Goal: Find contact information: Find contact information

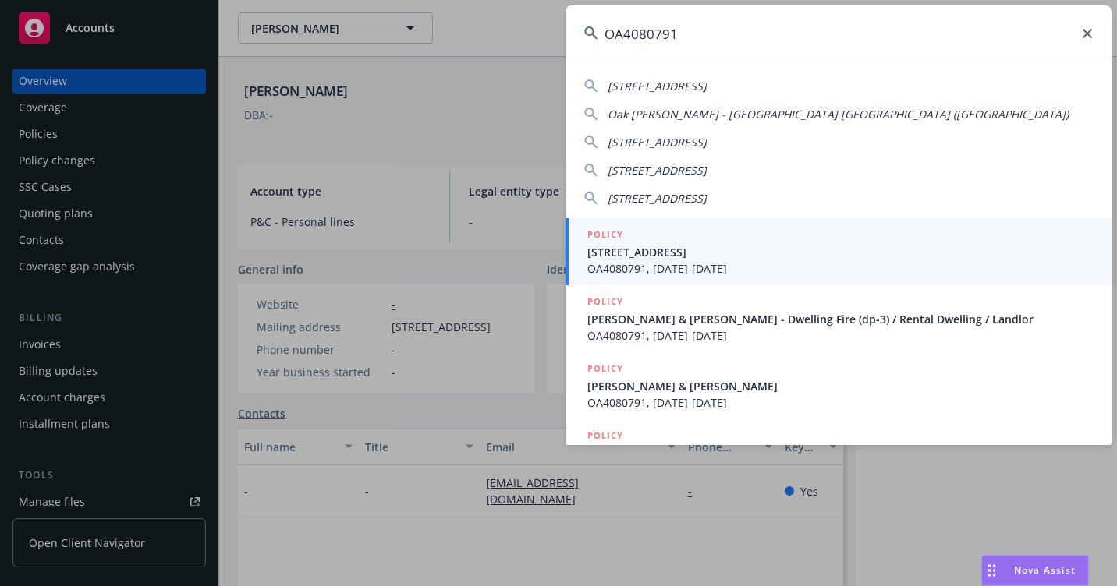
type input "OA4080791"
click at [612, 266] on span "OA4080791, [DATE]-[DATE]" at bounding box center [839, 268] width 505 height 16
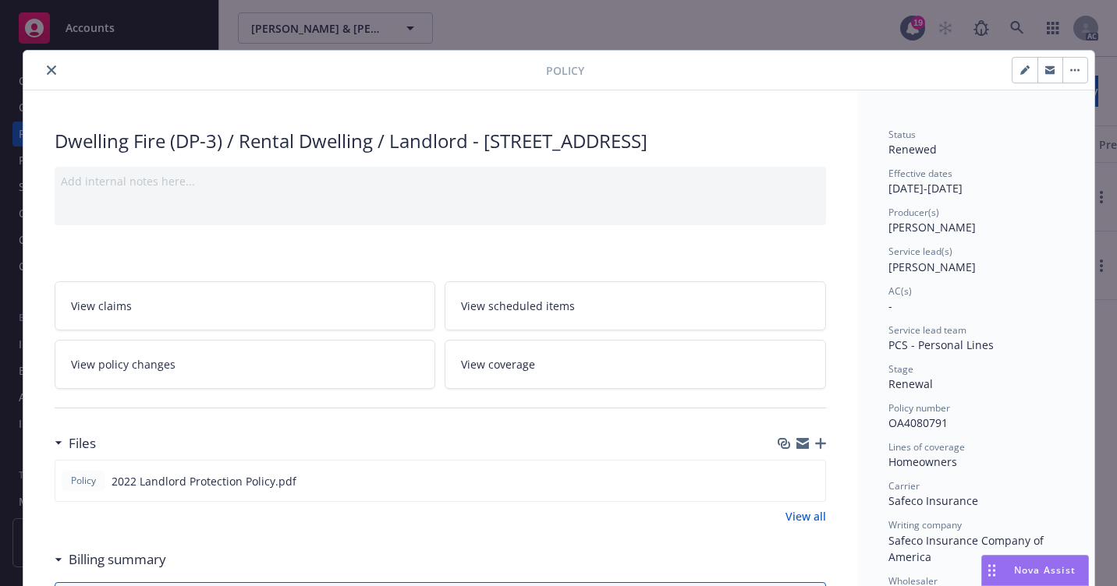
click at [47, 69] on icon "close" at bounding box center [51, 70] width 9 height 9
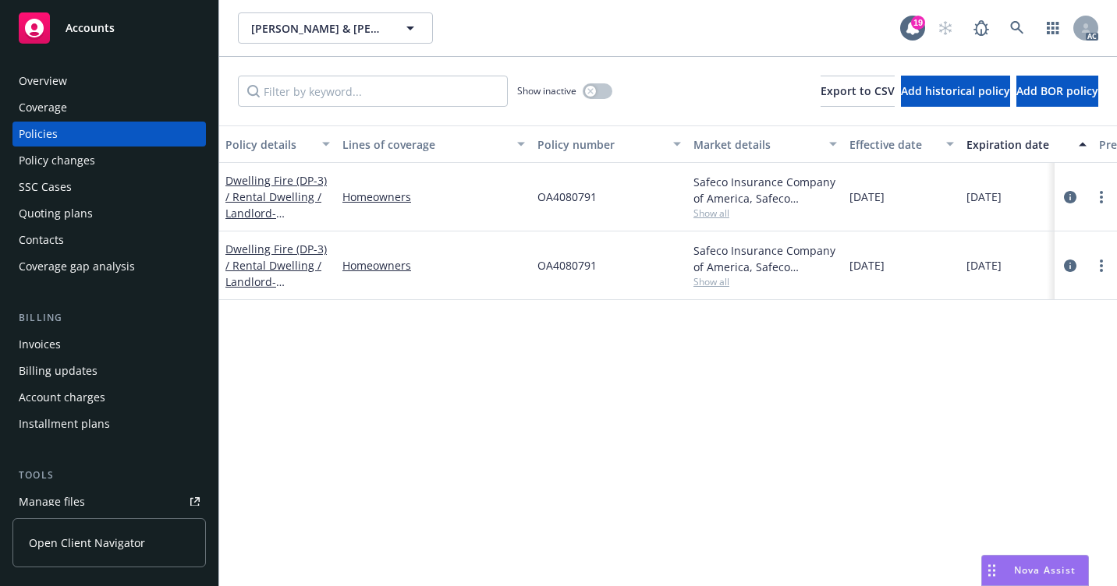
click at [106, 83] on div "Overview" at bounding box center [109, 81] width 181 height 25
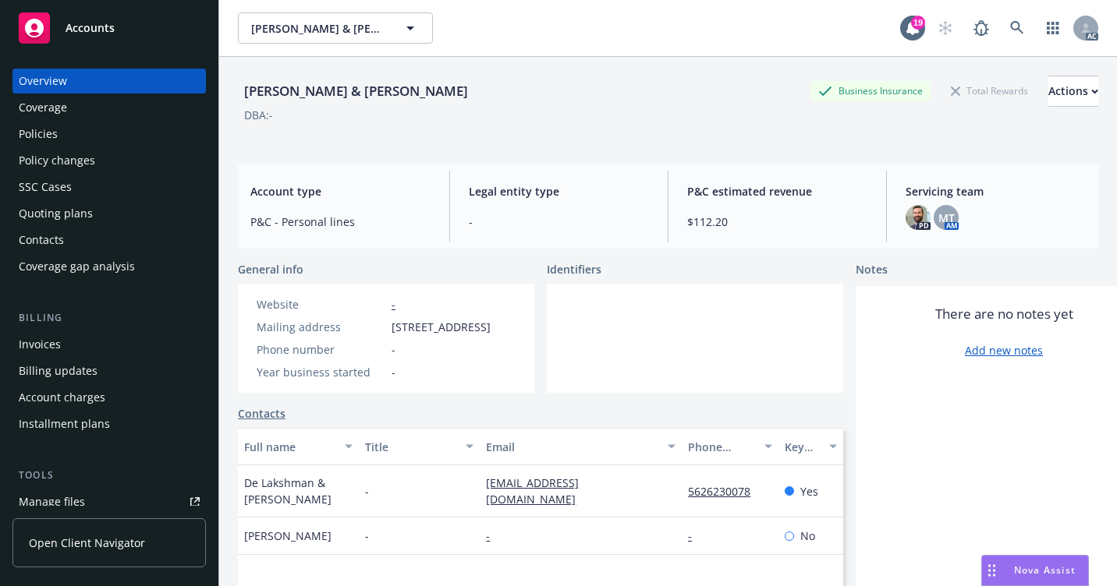
click at [101, 129] on div "Policies" at bounding box center [109, 134] width 181 height 25
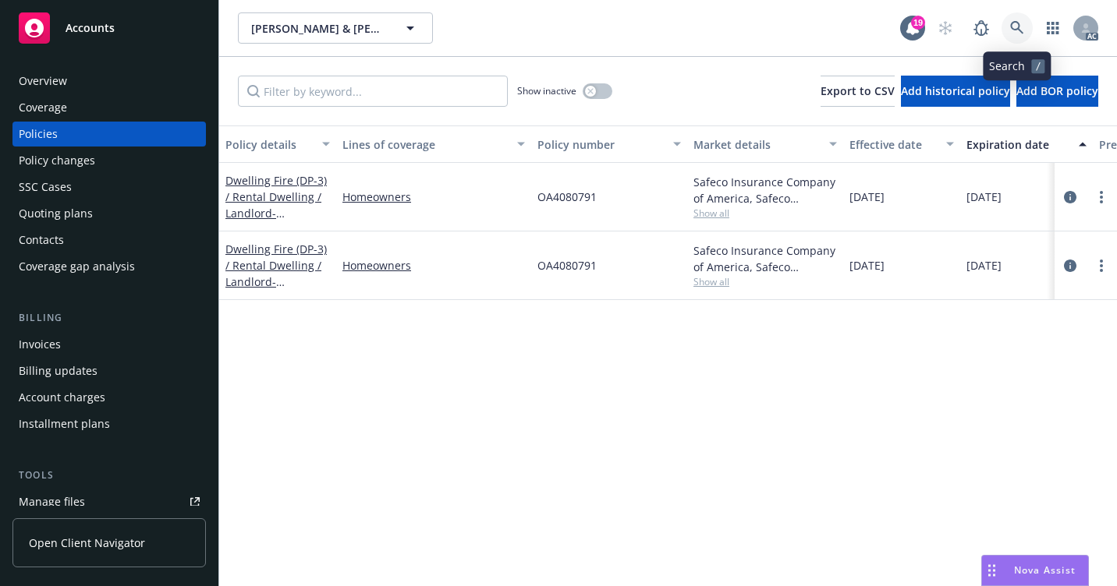
click at [1002, 25] on link at bounding box center [1016, 27] width 31 height 31
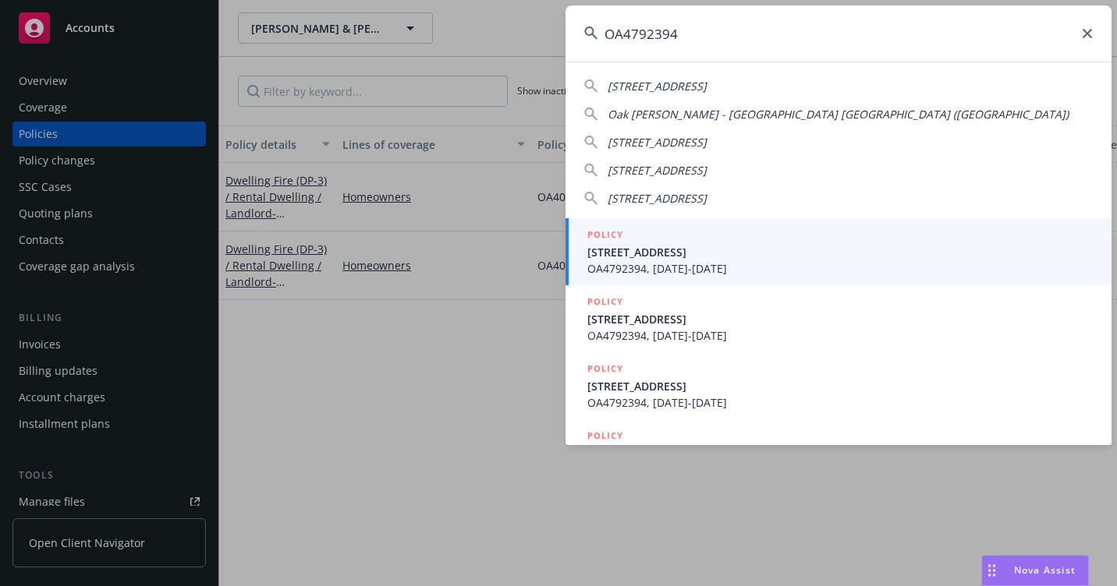
type input "OA4792394"
click at [693, 253] on span "[STREET_ADDRESS]" at bounding box center [839, 252] width 505 height 16
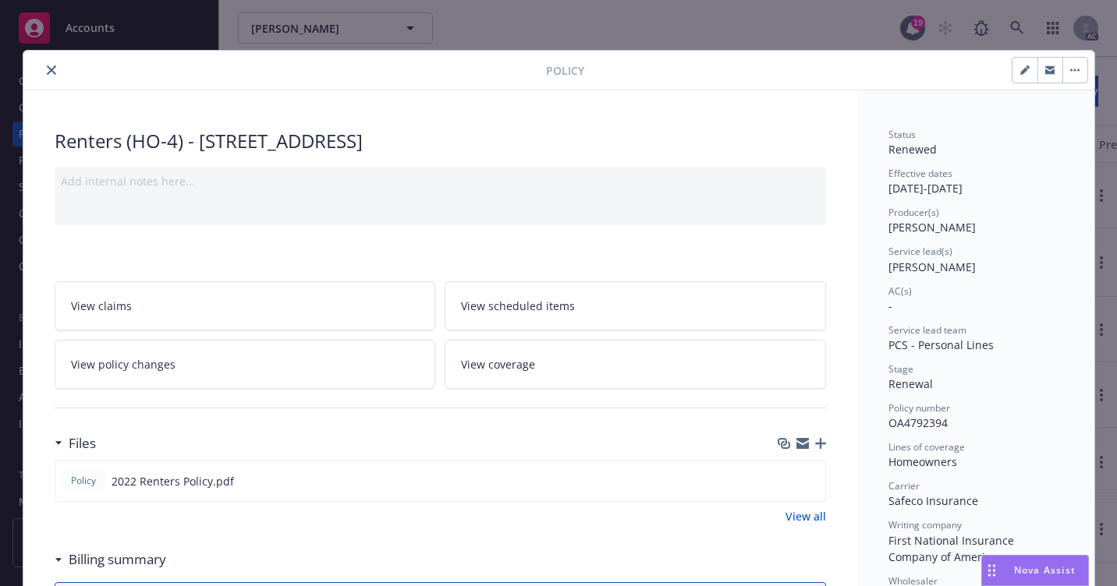
click at [47, 72] on icon "close" at bounding box center [51, 70] width 9 height 9
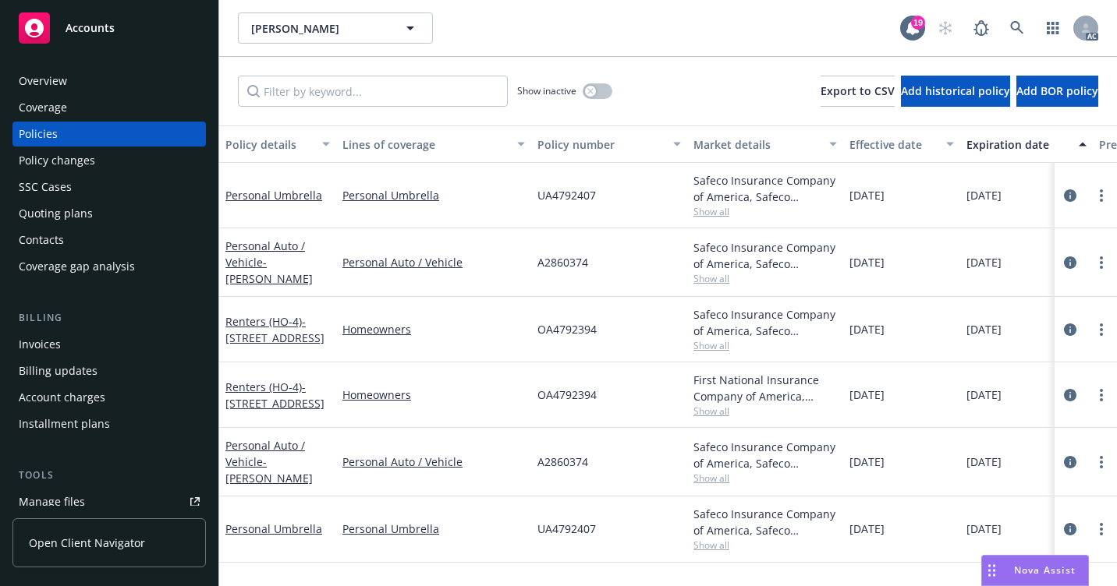
click at [69, 80] on div "Overview" at bounding box center [109, 81] width 181 height 25
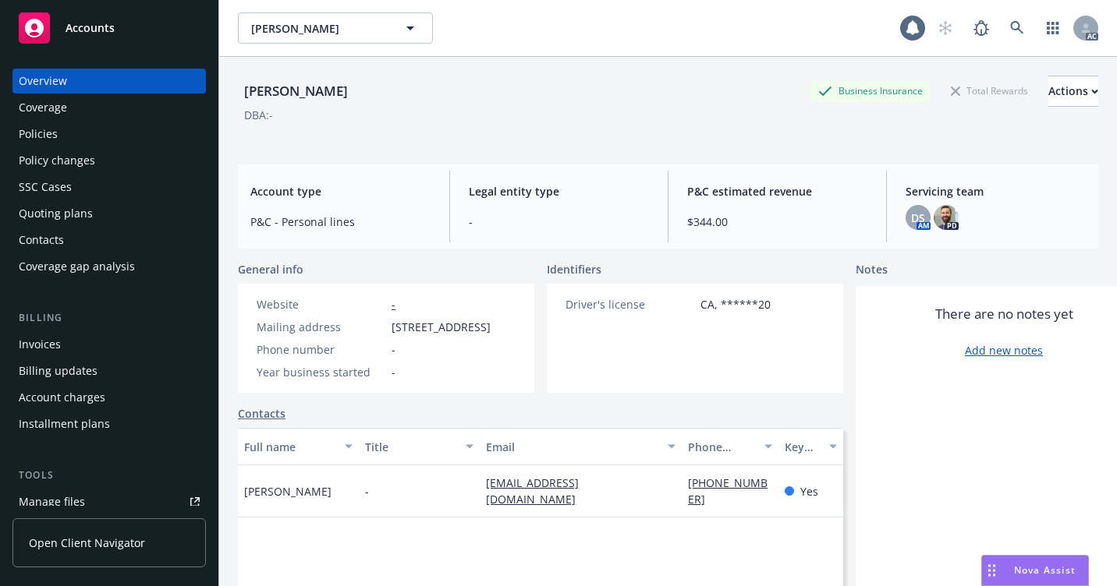
click at [74, 135] on div "Policies" at bounding box center [109, 134] width 181 height 25
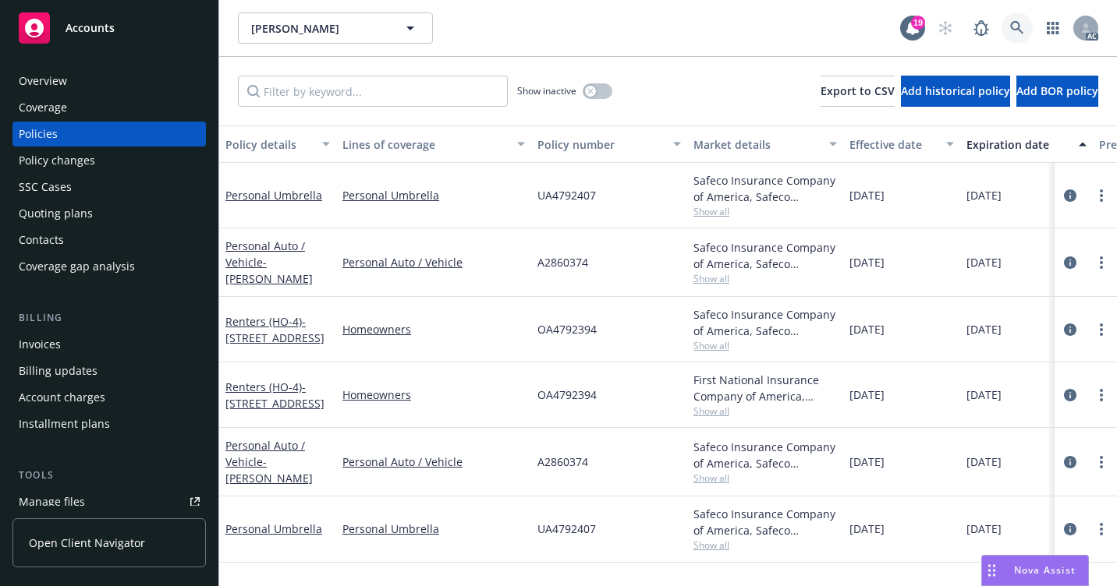
click at [1016, 34] on icon at bounding box center [1017, 28] width 14 height 14
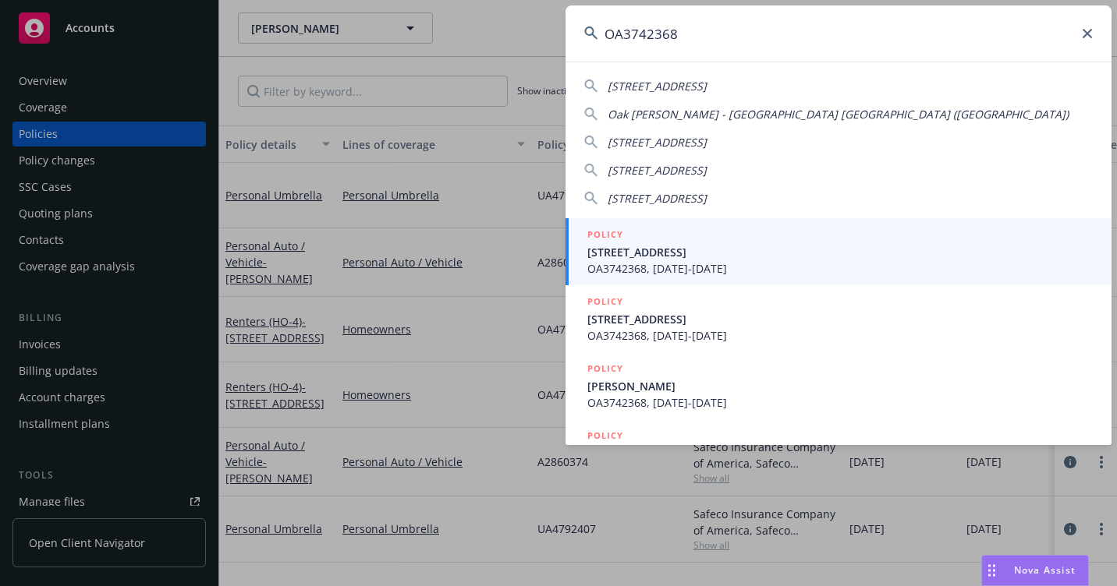
type input "OA3742368"
drag, startPoint x: 627, startPoint y: 250, endPoint x: 586, endPoint y: 251, distance: 41.3
click at [626, 251] on span "[STREET_ADDRESS]" at bounding box center [839, 252] width 505 height 16
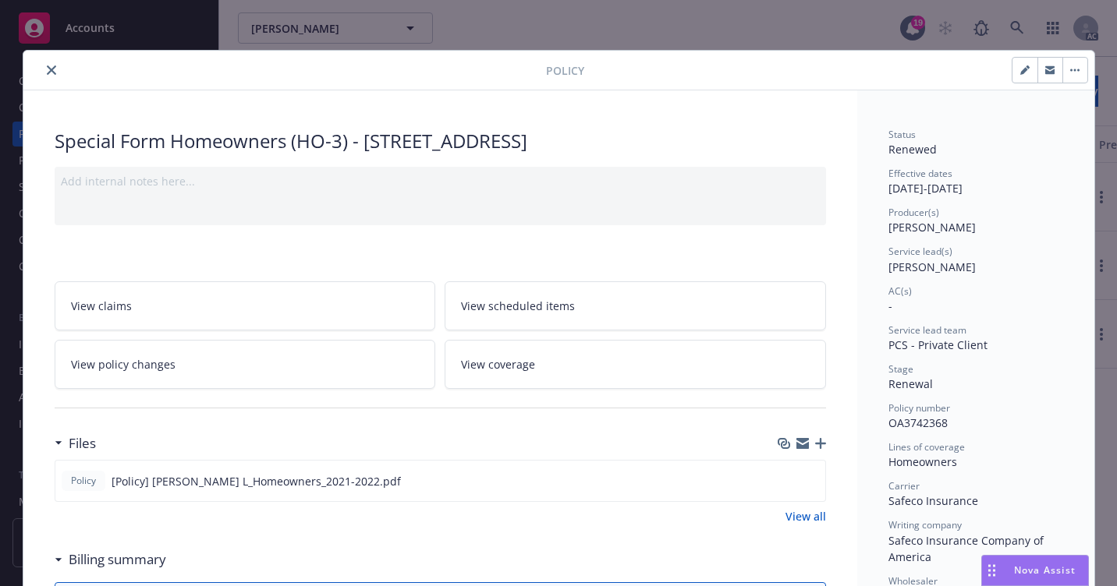
click at [42, 68] on button "close" at bounding box center [51, 70] width 19 height 19
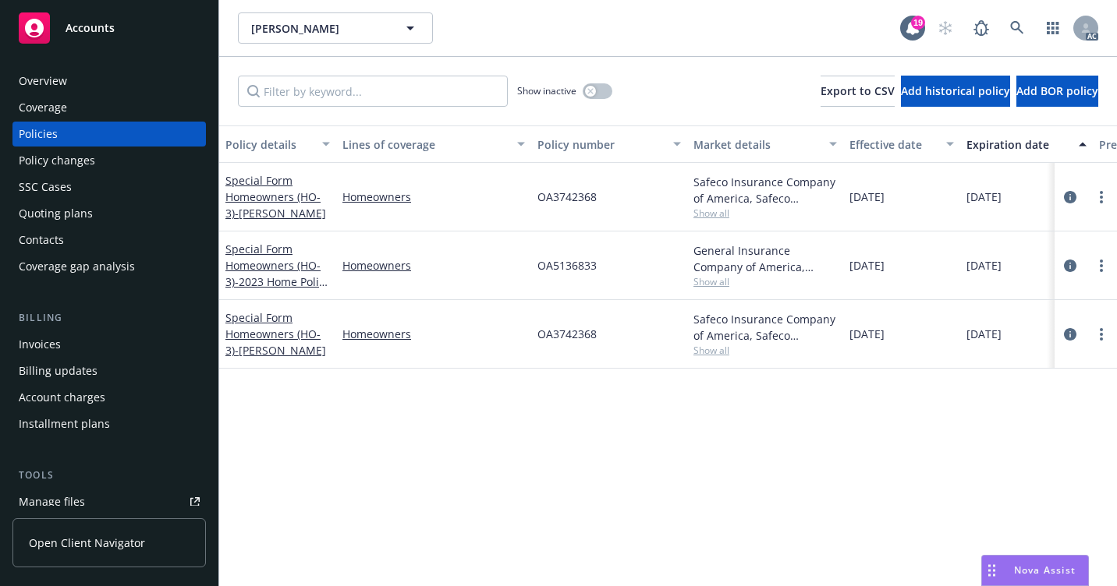
click at [81, 112] on div "Coverage" at bounding box center [109, 107] width 181 height 25
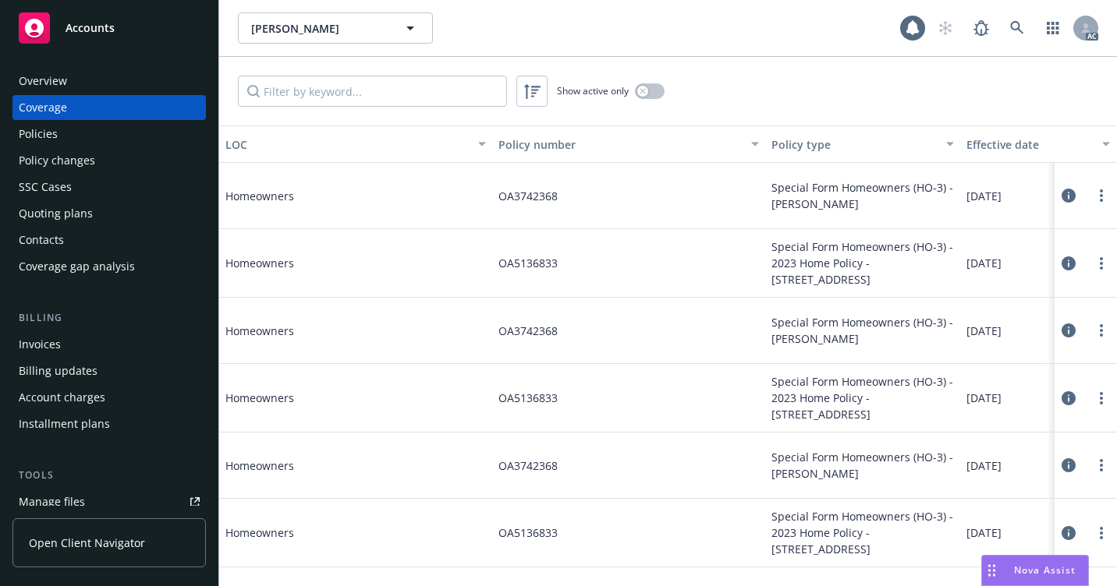
click at [75, 137] on div "Policies" at bounding box center [109, 134] width 181 height 25
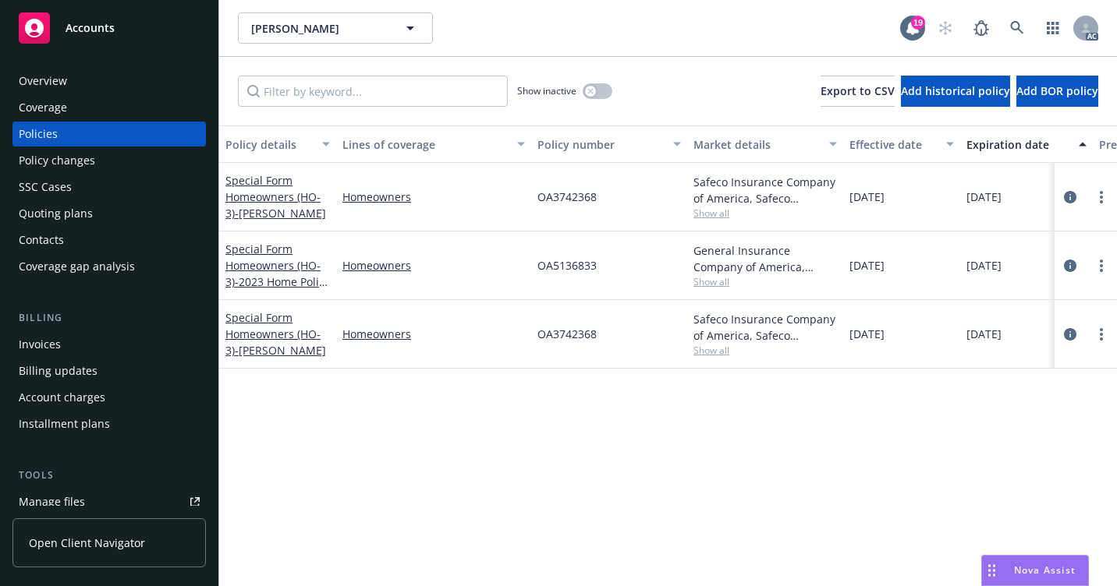
click at [67, 87] on div "Overview" at bounding box center [109, 81] width 181 height 25
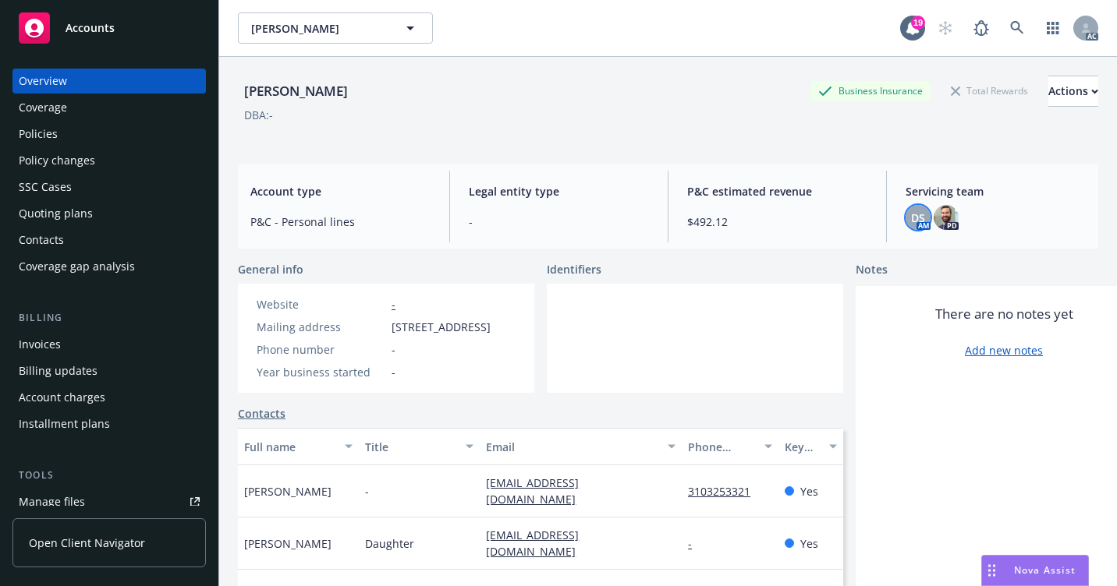
click at [912, 221] on span "DS" at bounding box center [918, 218] width 14 height 16
click at [1016, 32] on link at bounding box center [1016, 27] width 31 height 31
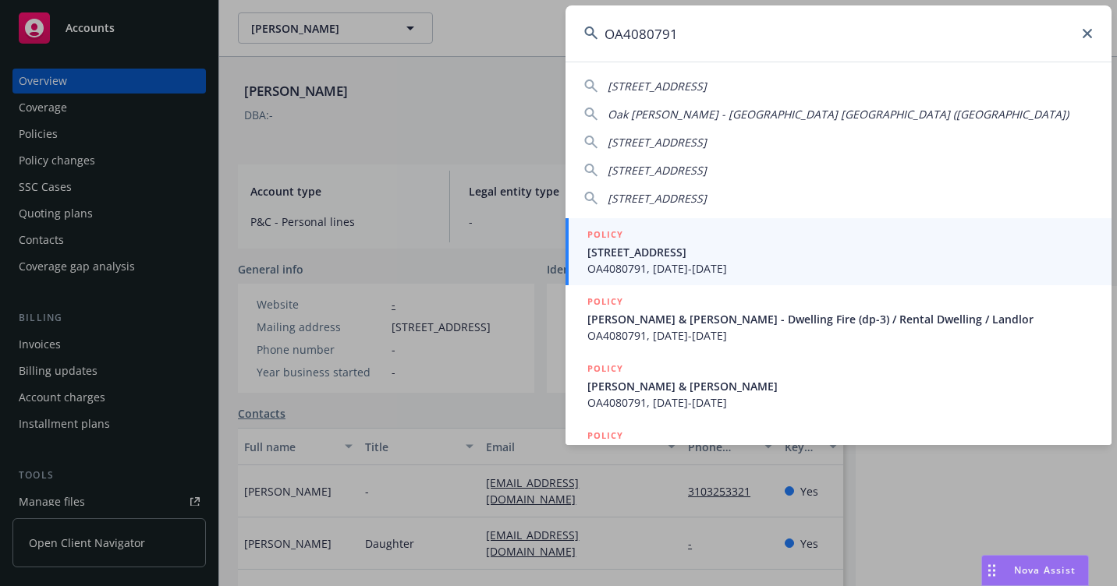
type input "OA4080791"
click at [604, 251] on span "[STREET_ADDRESS]" at bounding box center [839, 252] width 505 height 16
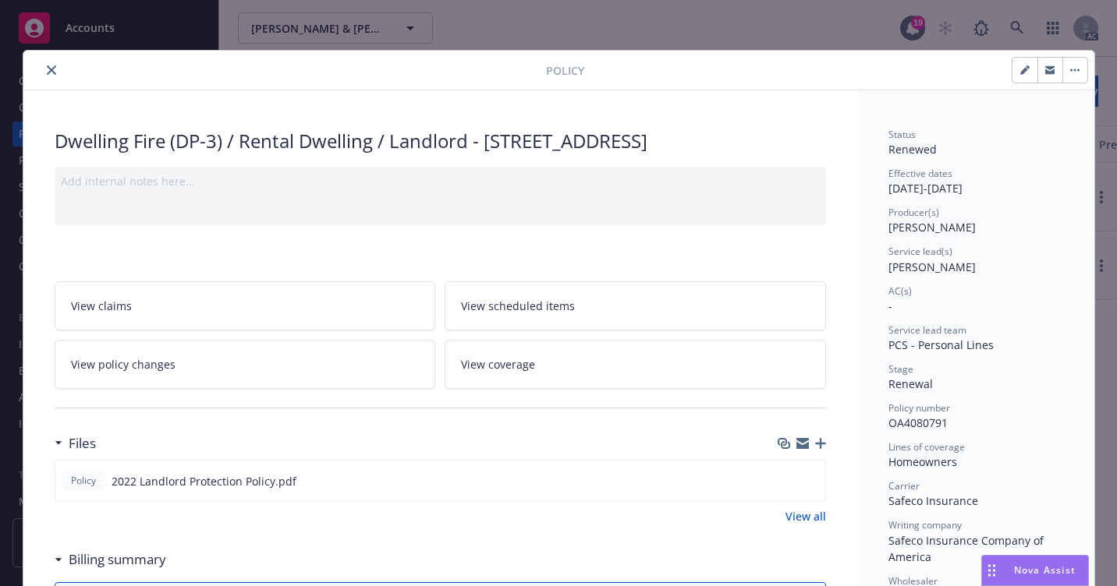
click at [47, 68] on icon "close" at bounding box center [51, 70] width 9 height 9
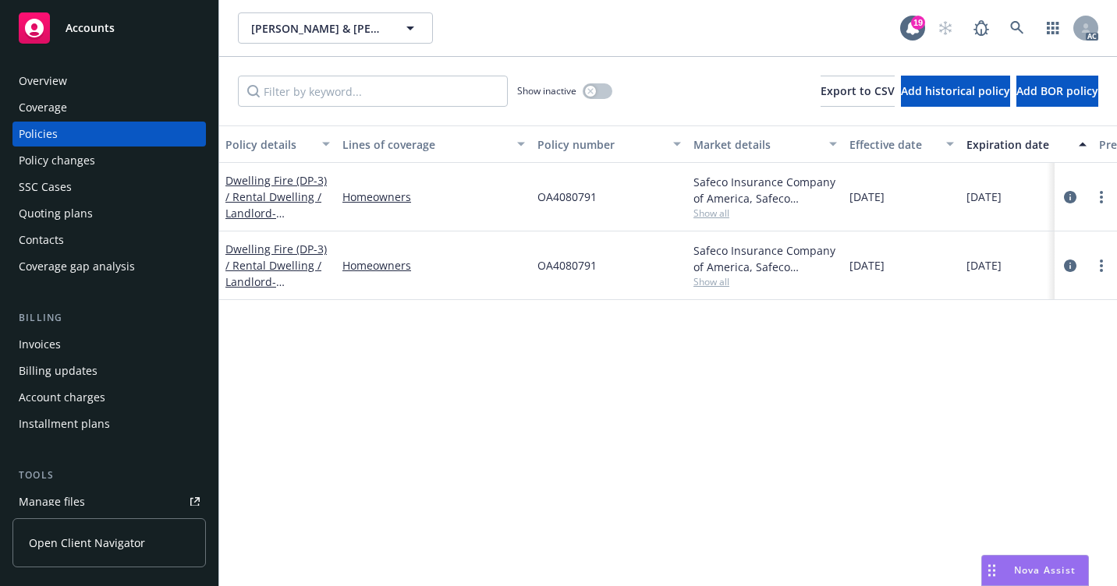
click at [77, 87] on div "Overview" at bounding box center [109, 81] width 181 height 25
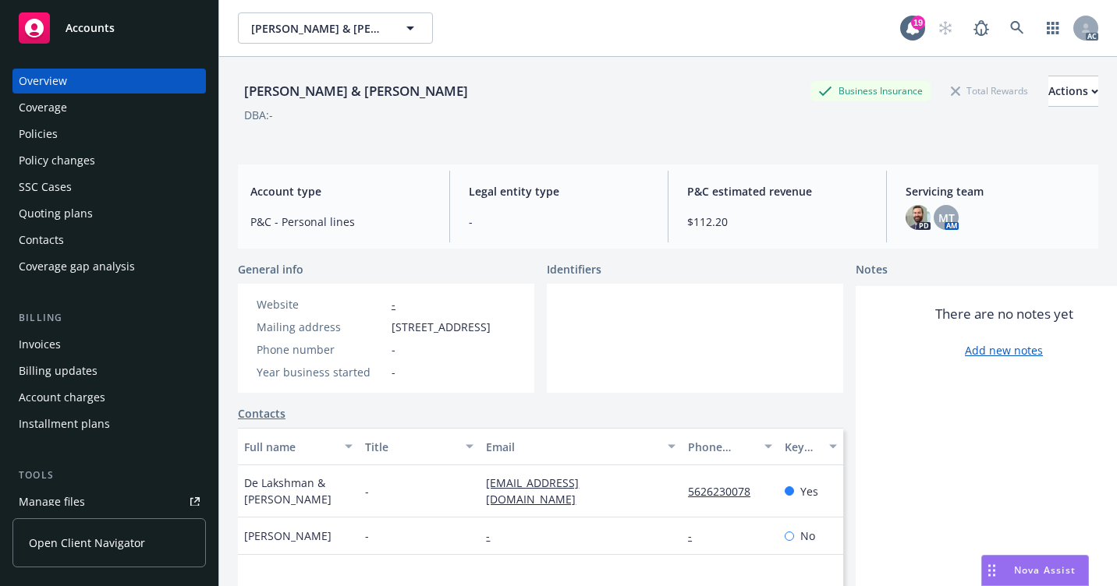
click at [81, 141] on div "Policies" at bounding box center [109, 134] width 181 height 25
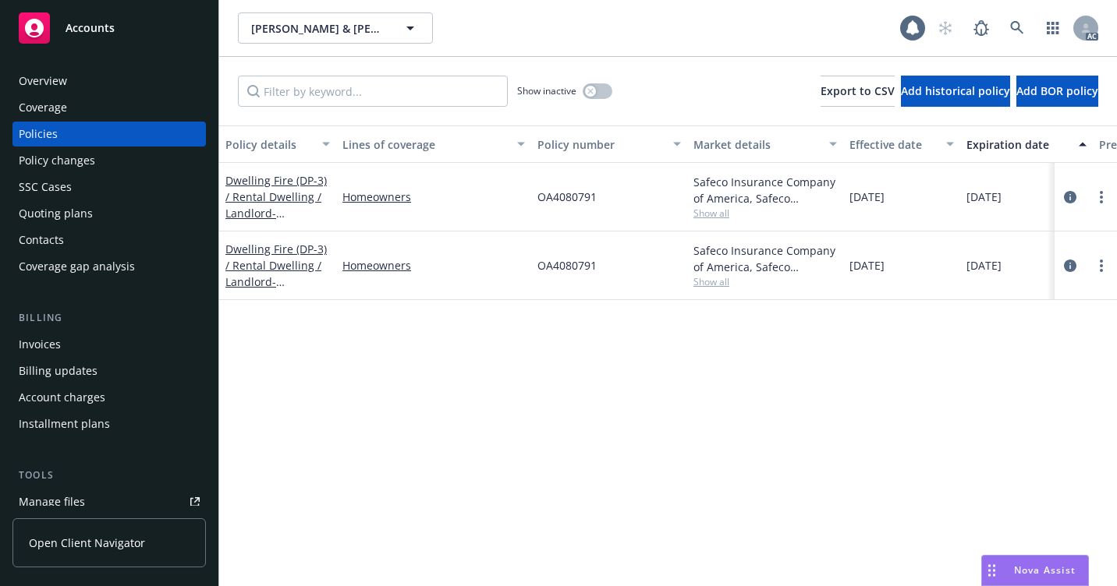
click at [102, 74] on div "Overview" at bounding box center [109, 81] width 181 height 25
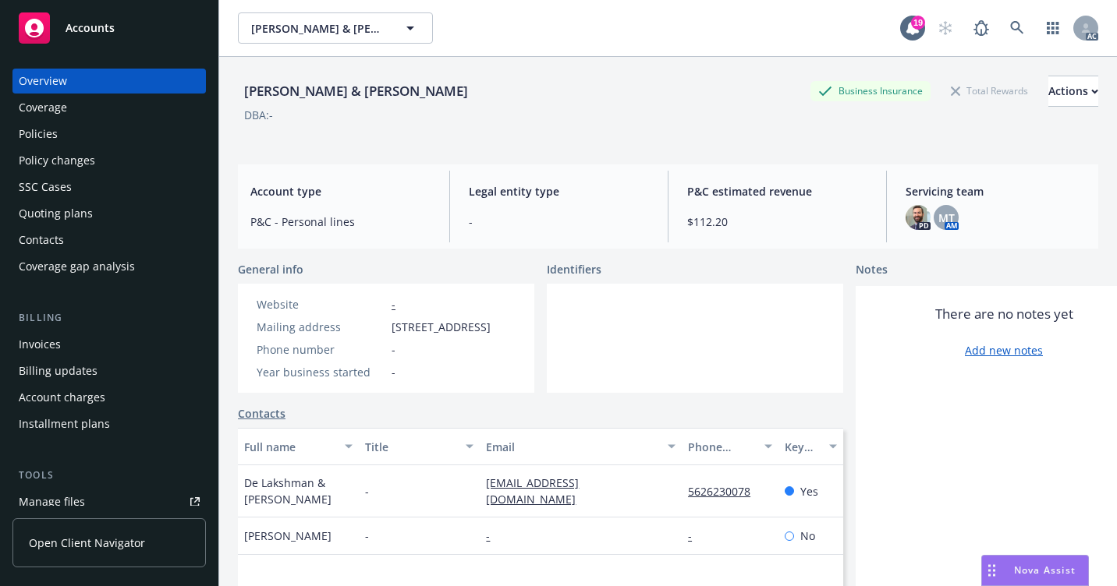
click at [91, 133] on div "Policies" at bounding box center [109, 134] width 181 height 25
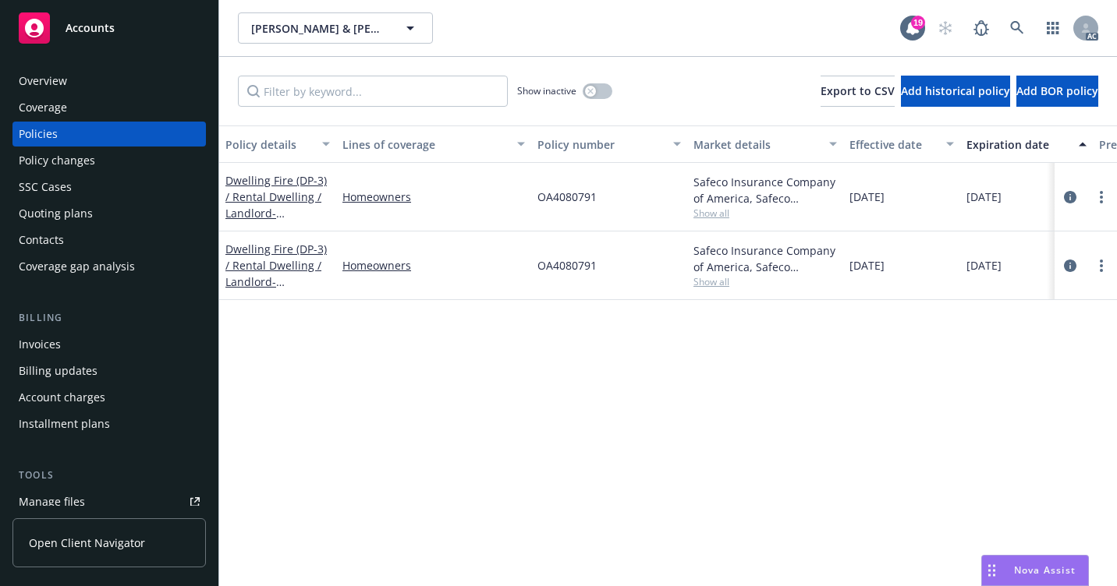
click at [89, 88] on div "Overview" at bounding box center [109, 81] width 181 height 25
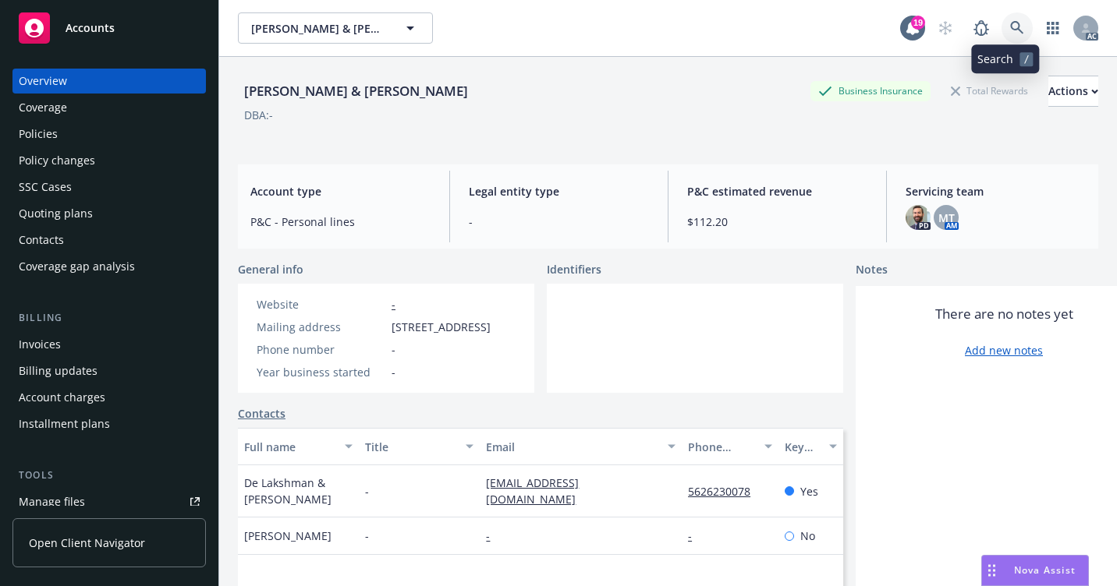
click at [1010, 26] on icon at bounding box center [1016, 27] width 13 height 13
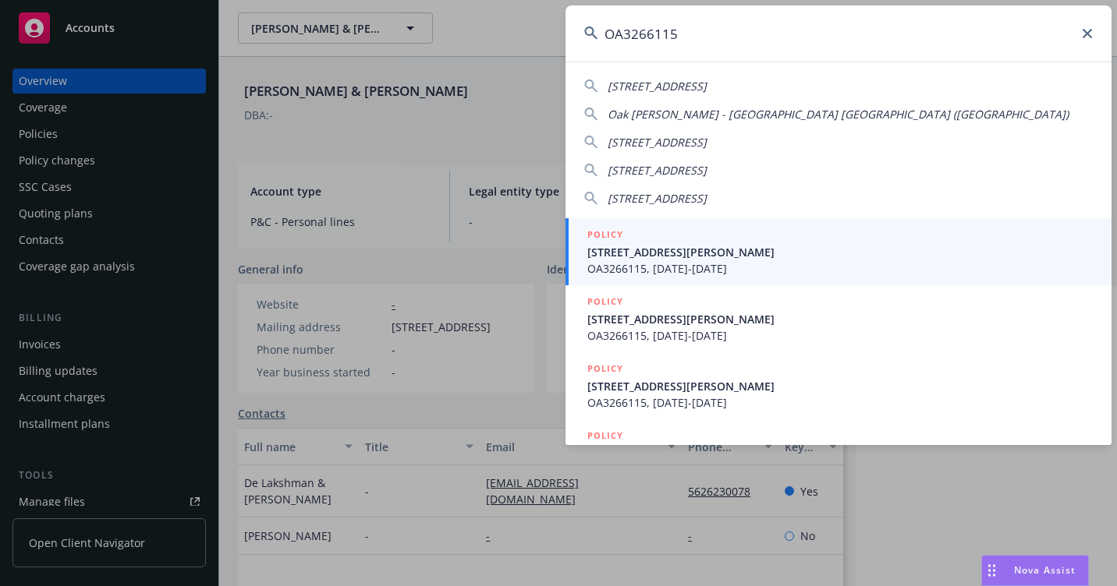
type input "OA3266115"
click at [641, 247] on span "[STREET_ADDRESS][PERSON_NAME]" at bounding box center [839, 252] width 505 height 16
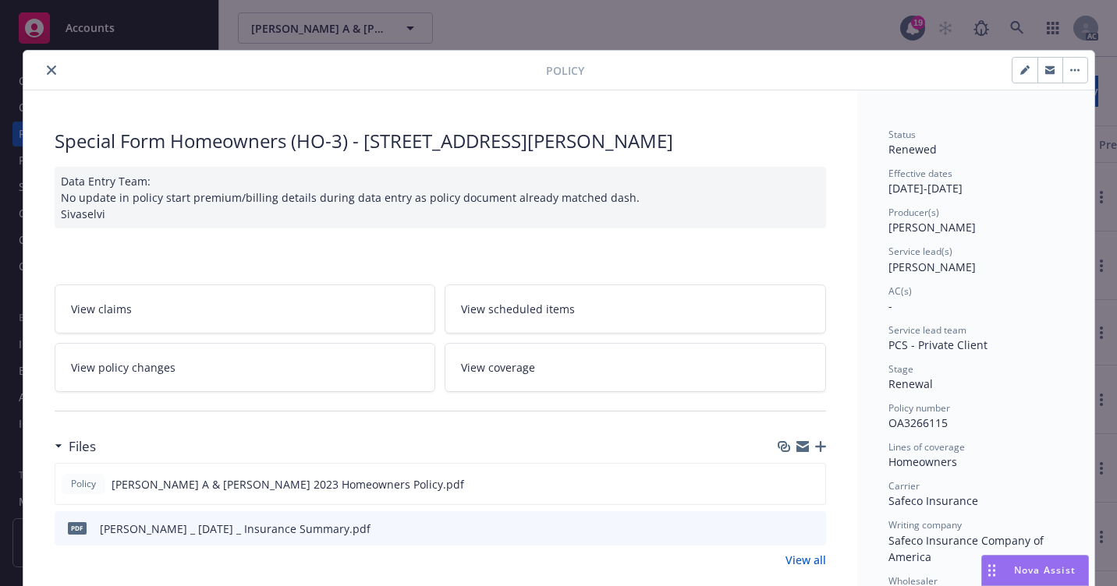
click at [52, 69] on button "close" at bounding box center [51, 70] width 19 height 19
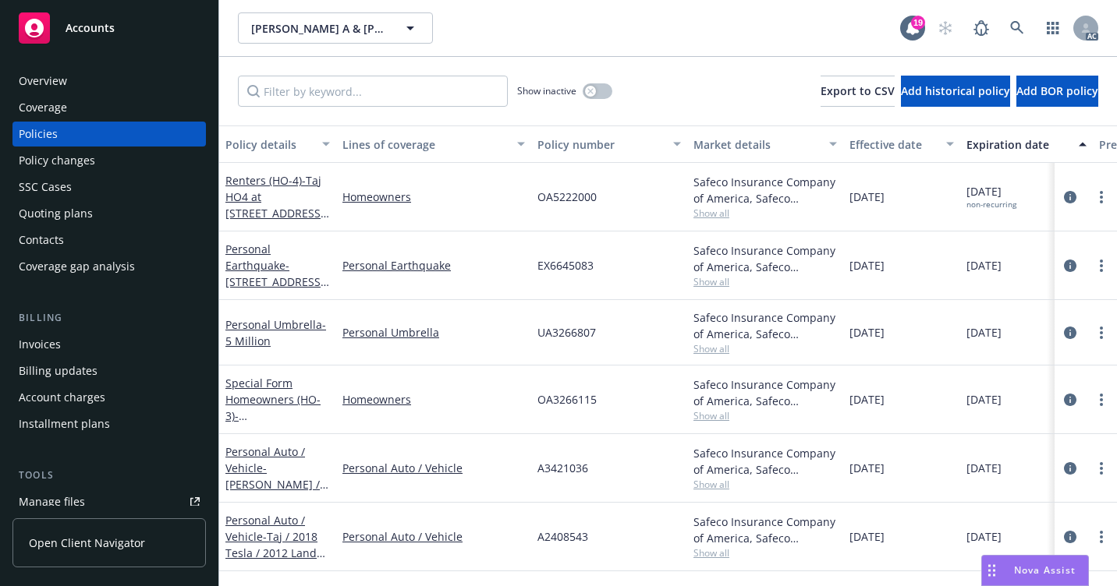
click at [711, 28] on div "[PERSON_NAME] A & [PERSON_NAME] A & [PERSON_NAME]" at bounding box center [569, 27] width 662 height 31
click at [131, 76] on div "Overview" at bounding box center [109, 81] width 181 height 25
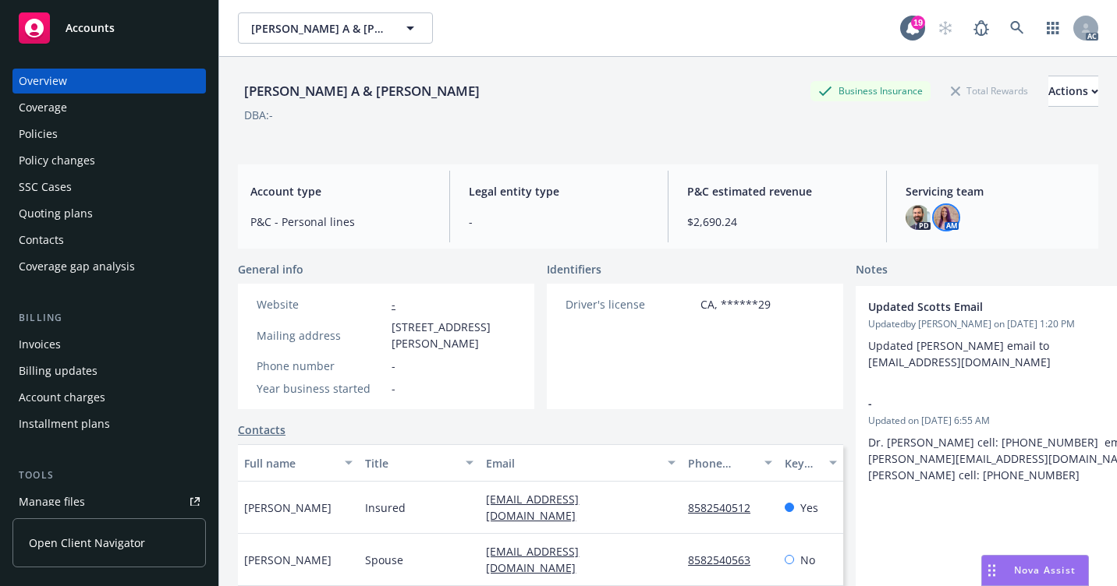
click at [941, 220] on img at bounding box center [945, 217] width 25 height 25
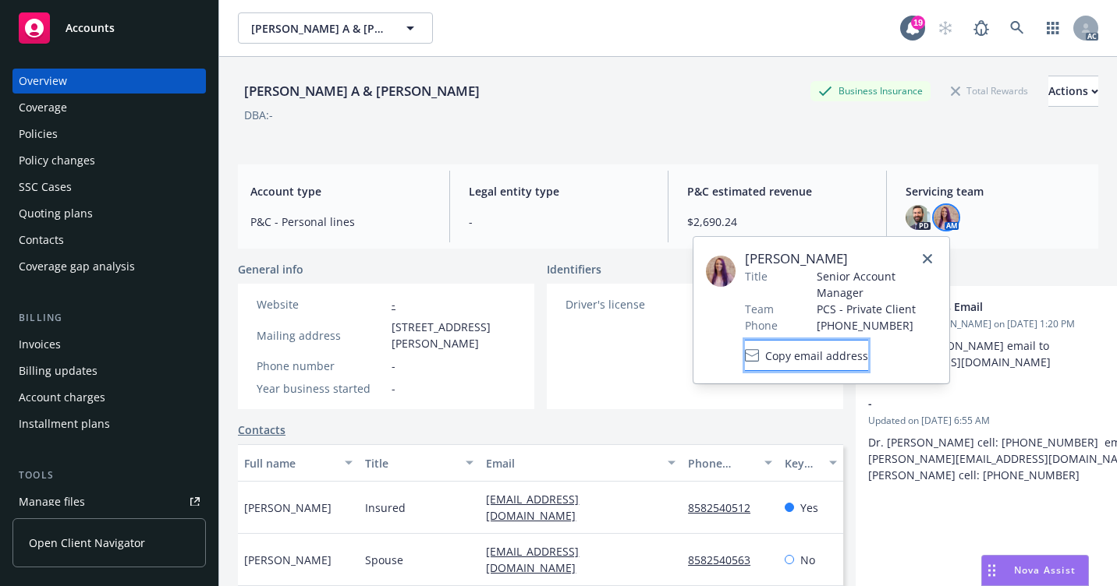
click at [848, 352] on span "Copy email address" at bounding box center [816, 356] width 103 height 16
click at [846, 360] on span "Copy email address" at bounding box center [816, 356] width 103 height 16
click at [826, 355] on span "Copy email address" at bounding box center [816, 356] width 103 height 16
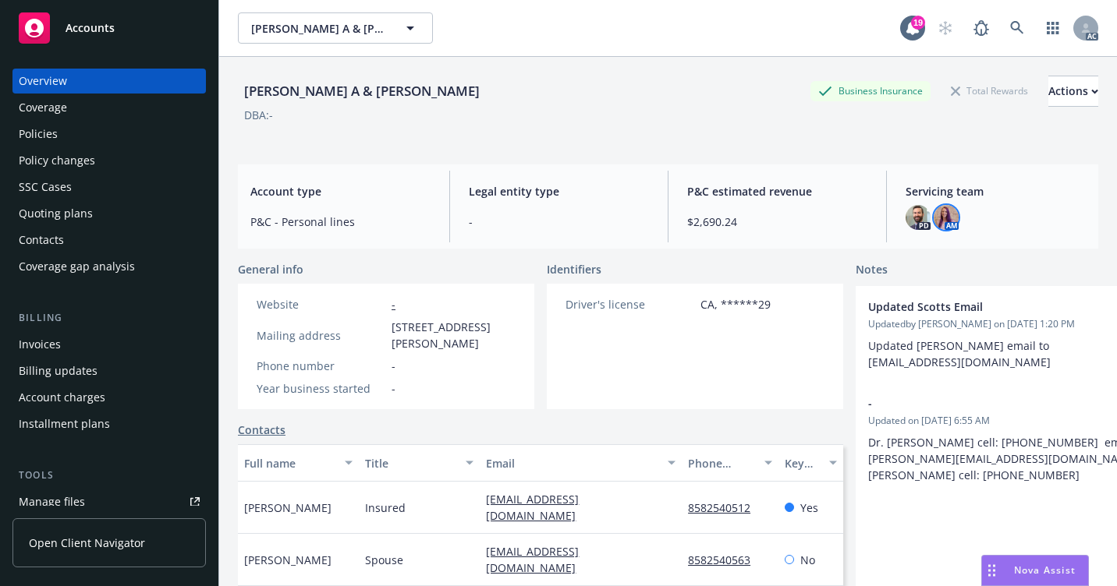
click at [627, 110] on div "DBA: -" at bounding box center [668, 115] width 860 height 16
click at [54, 139] on div "Policies" at bounding box center [38, 134] width 39 height 25
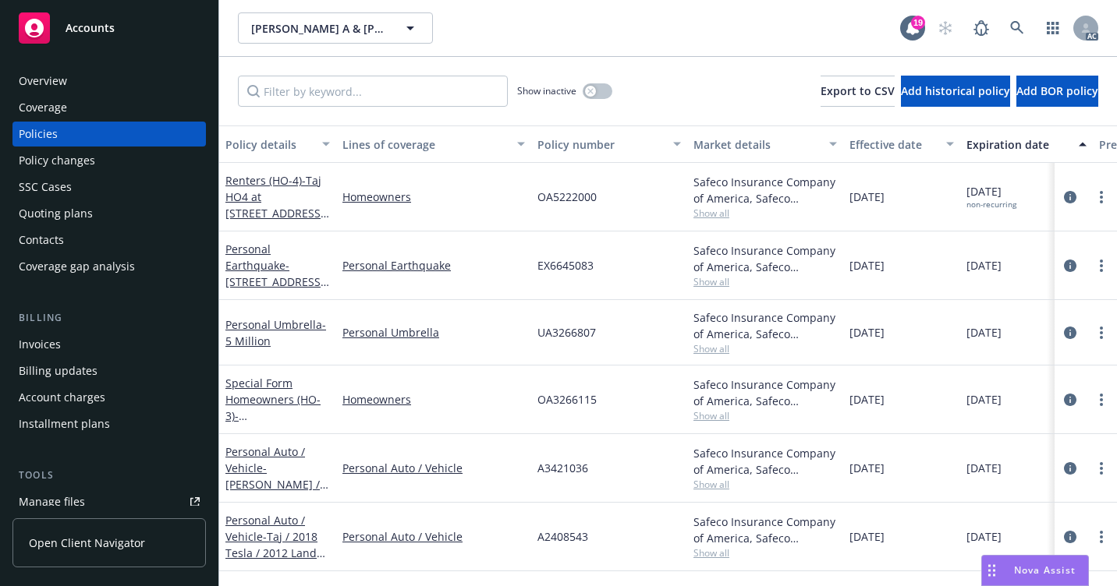
click at [121, 65] on div "Overview Coverage Policies Policy changes SSC Cases Quoting plans Contacts Cove…" at bounding box center [109, 318] width 218 height 537
click at [115, 86] on div "Overview" at bounding box center [109, 81] width 181 height 25
